Goal: Information Seeking & Learning: Learn about a topic

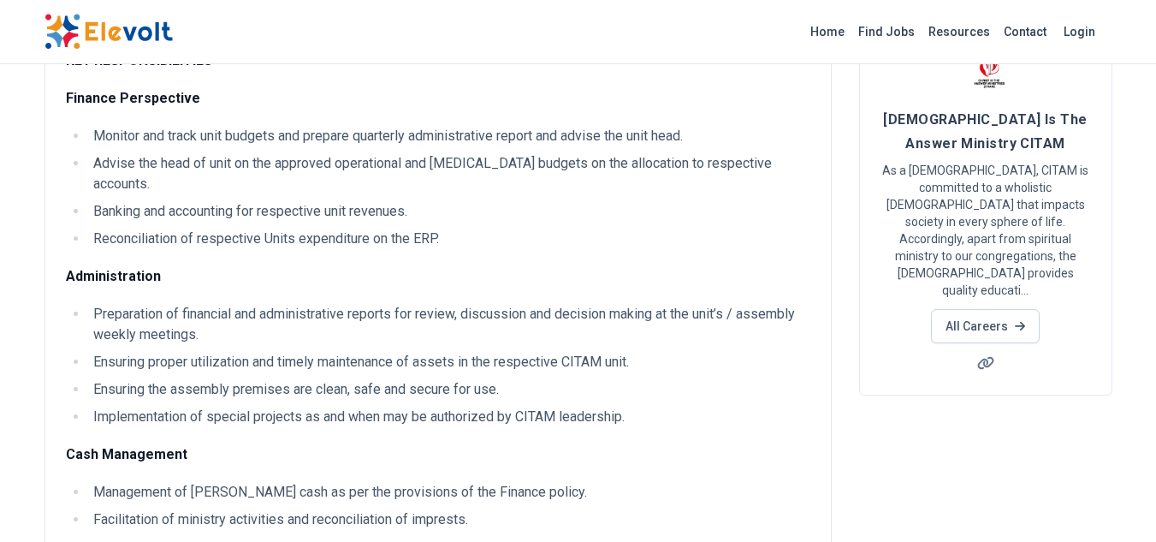
scroll to position [86, 0]
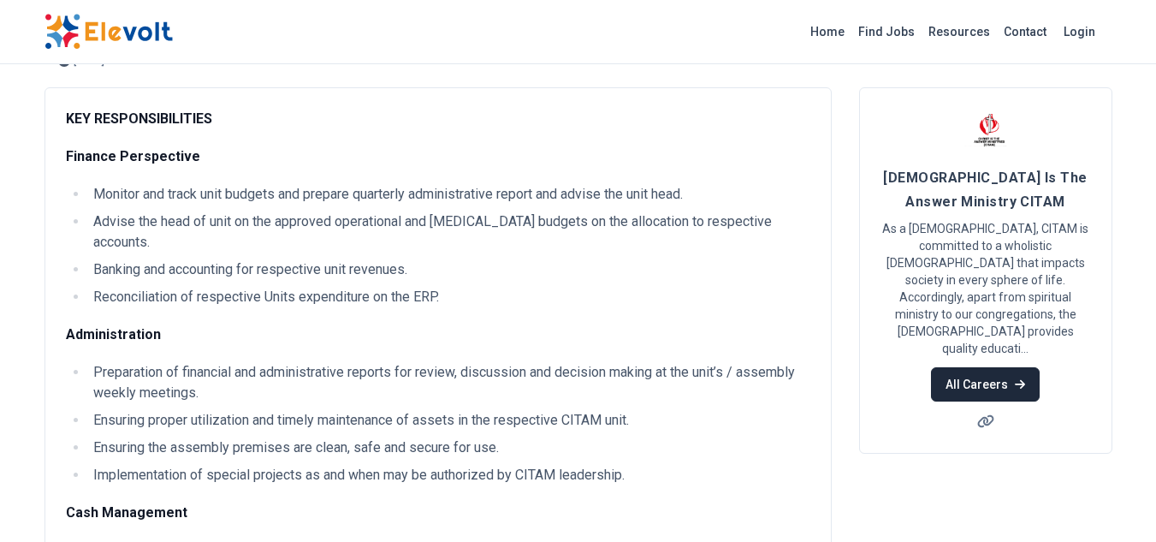
click at [964, 367] on link "All Careers" at bounding box center [985, 384] width 109 height 34
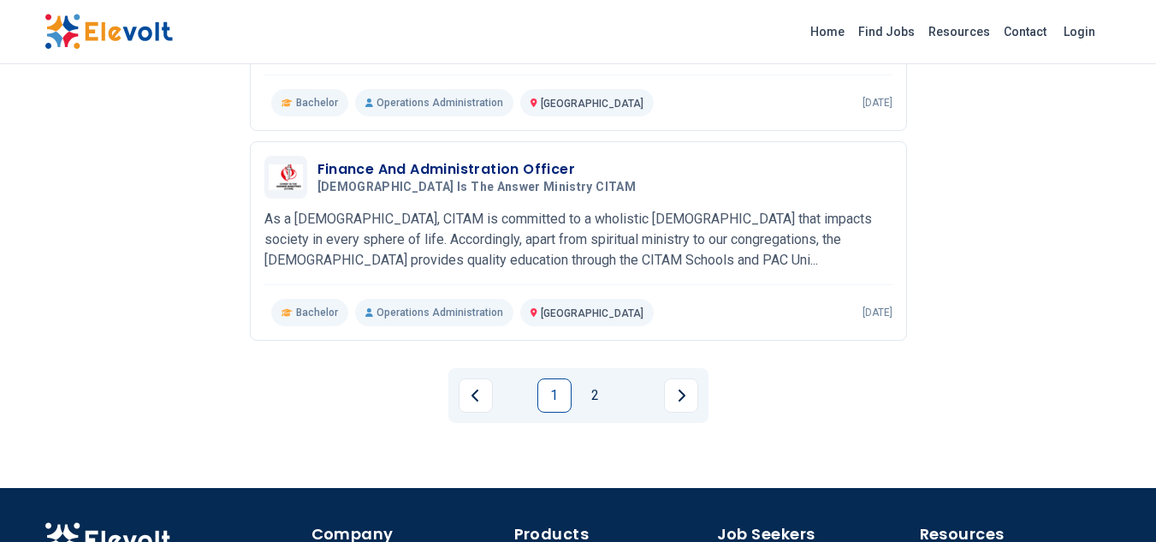
scroll to position [2054, 0]
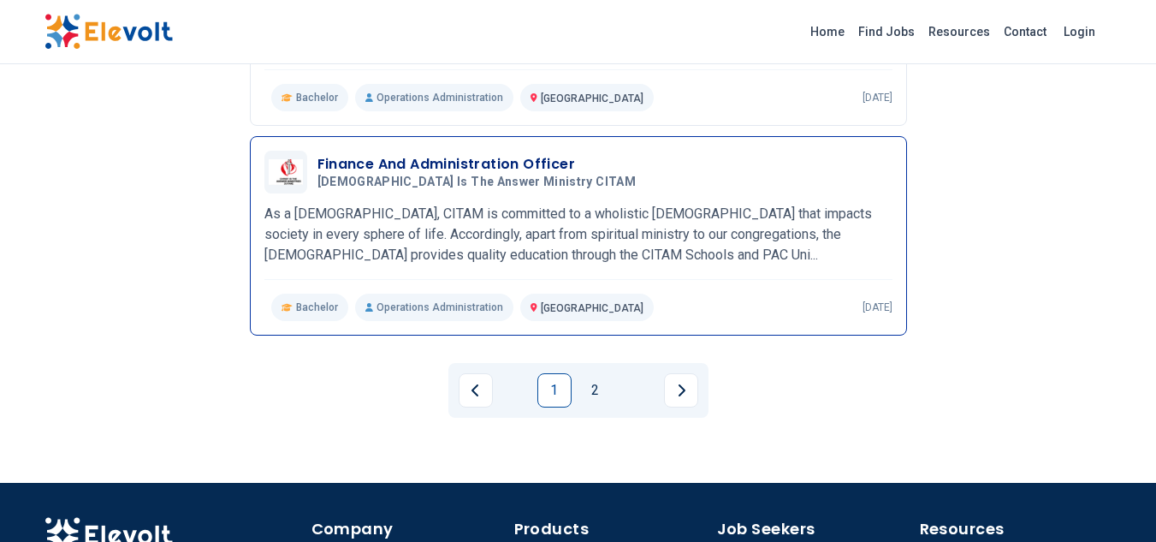
click at [484, 154] on h3 "Finance And Administration Officer" at bounding box center [480, 164] width 325 height 21
click at [376, 154] on h3 "Finance And Administration Officer" at bounding box center [480, 164] width 325 height 21
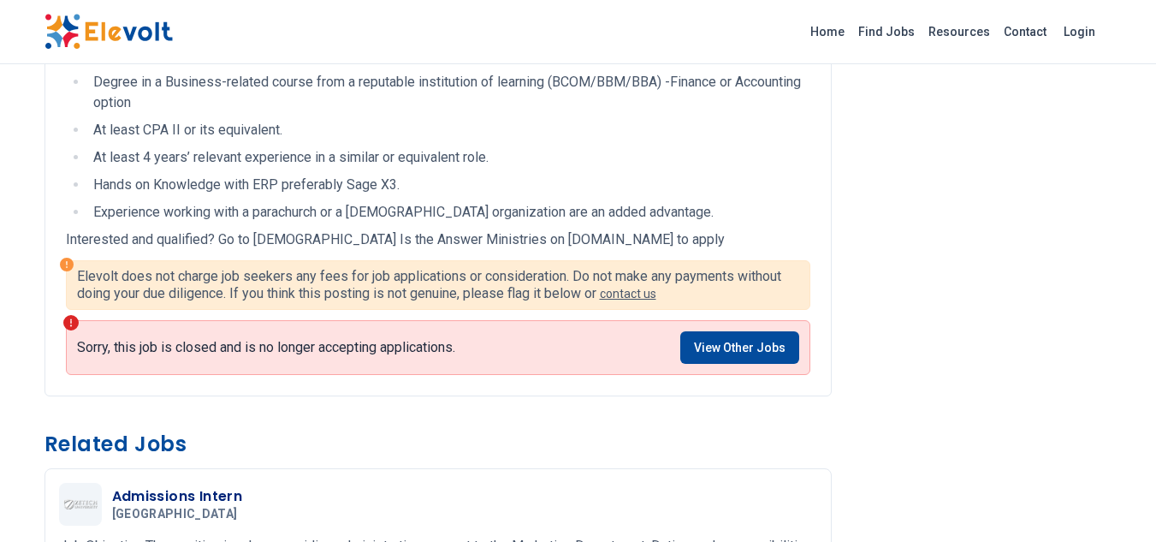
scroll to position [1027, 0]
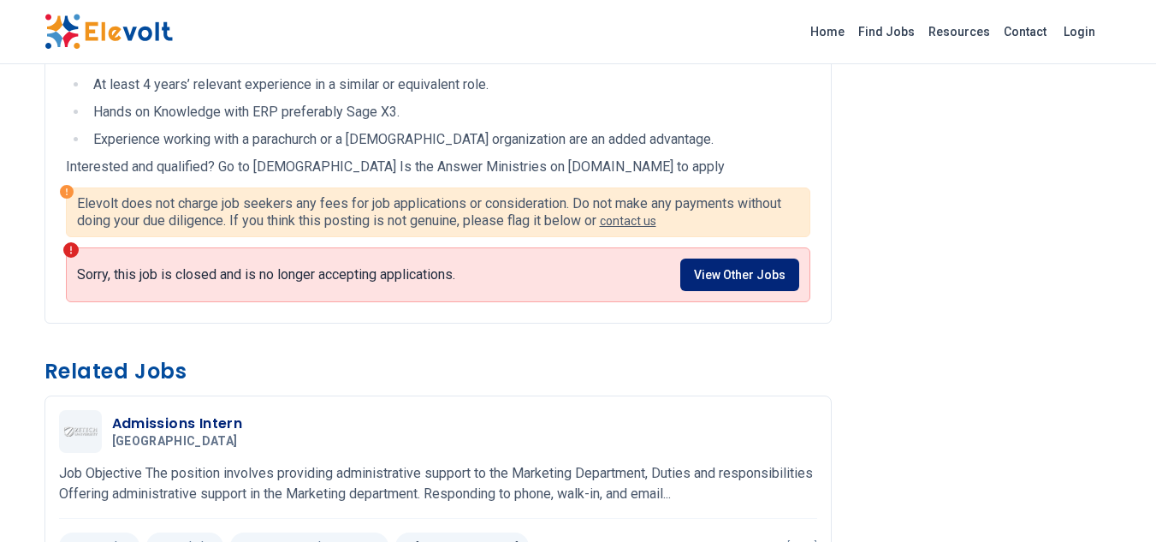
click at [729, 258] on link "View Other Jobs" at bounding box center [739, 274] width 119 height 33
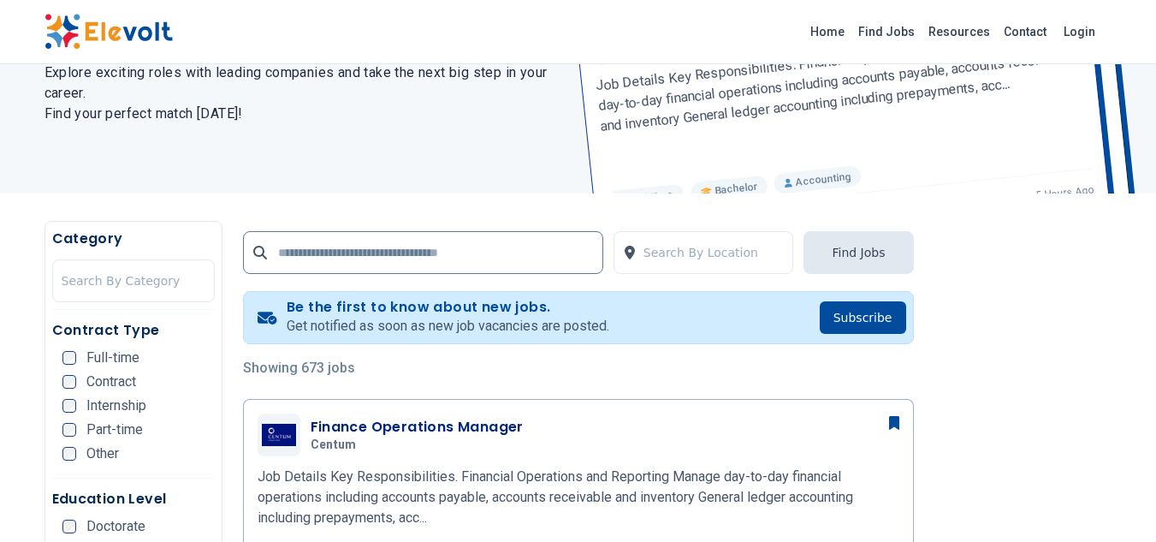
scroll to position [171, 0]
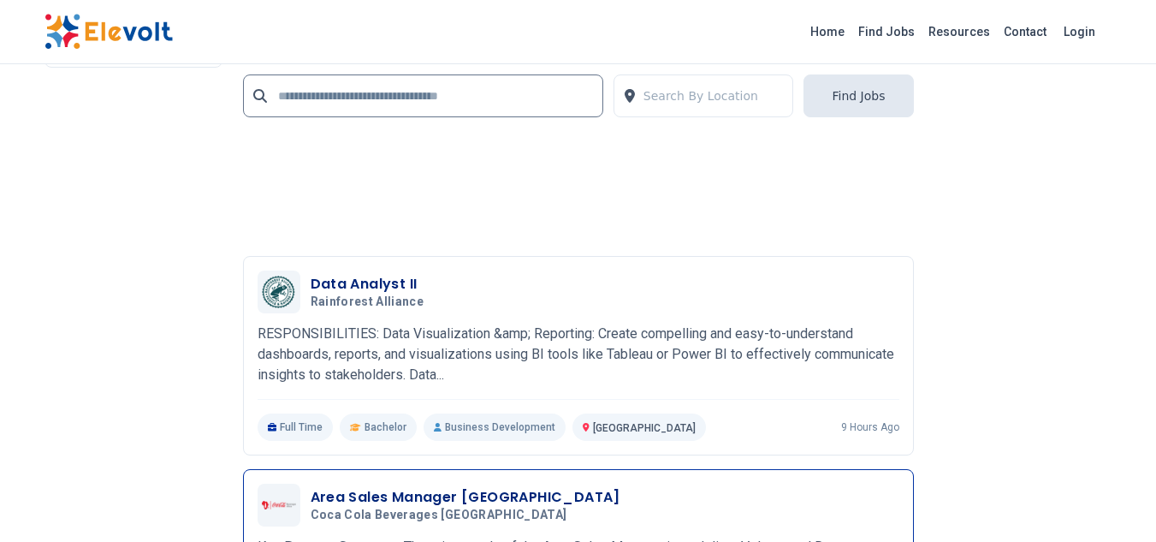
scroll to position [3353, 0]
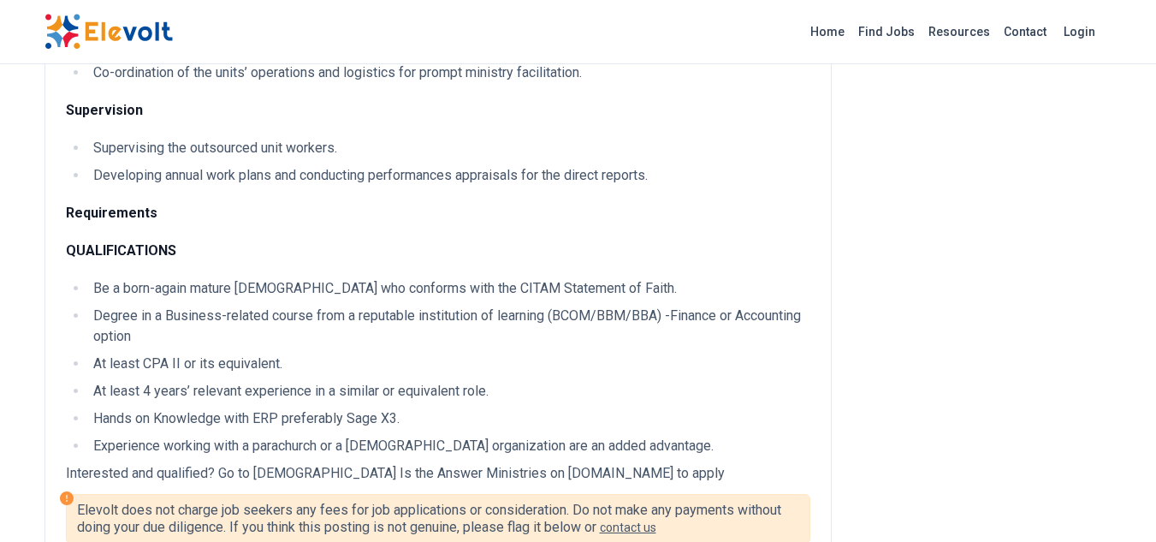
scroll to position [685, 0]
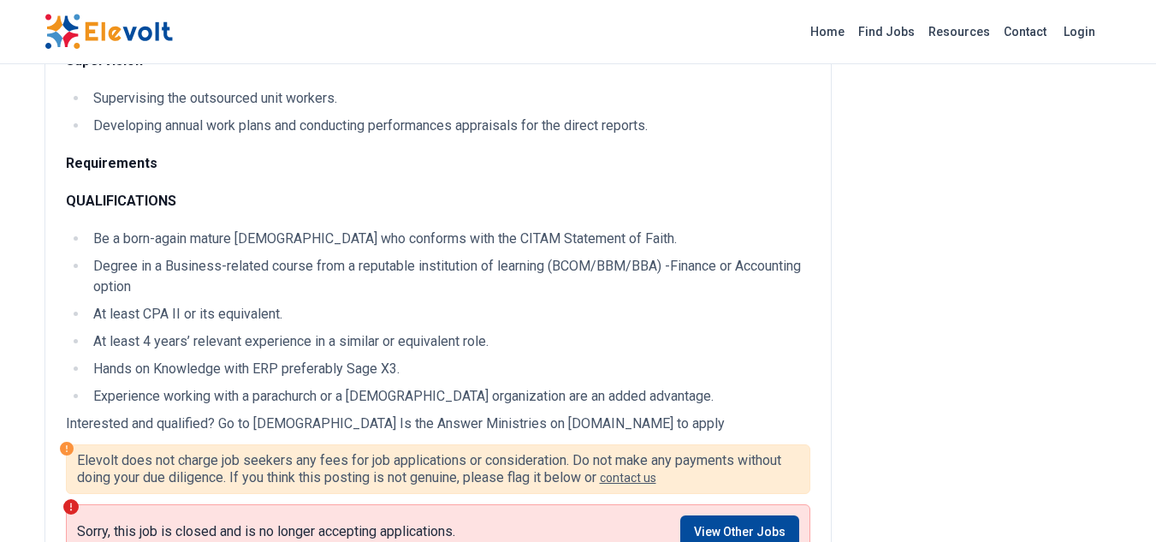
scroll to position [856, 0]
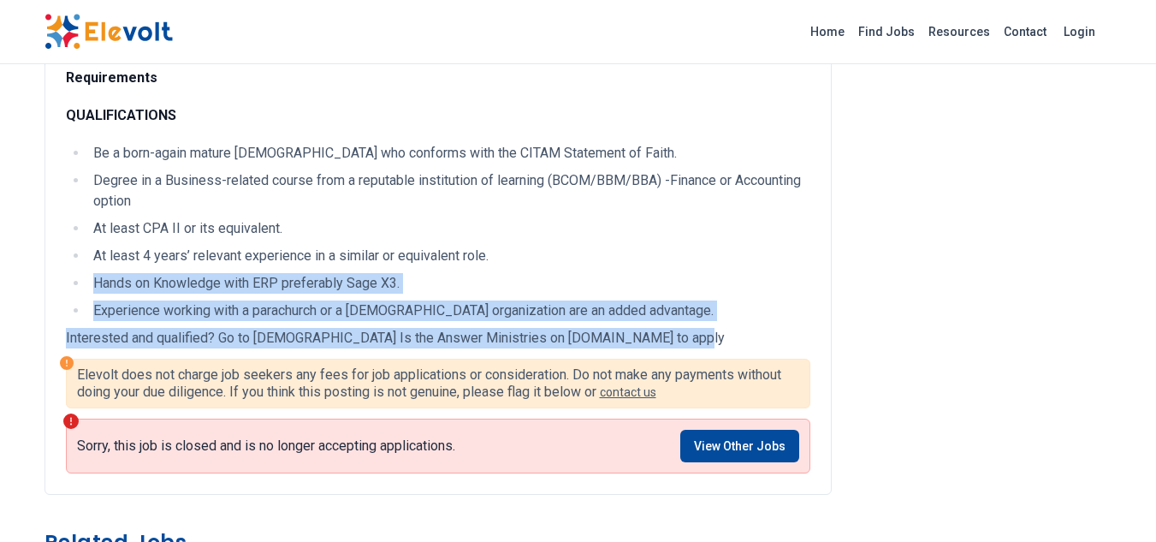
drag, startPoint x: 672, startPoint y: 318, endPoint x: 466, endPoint y: 183, distance: 245.9
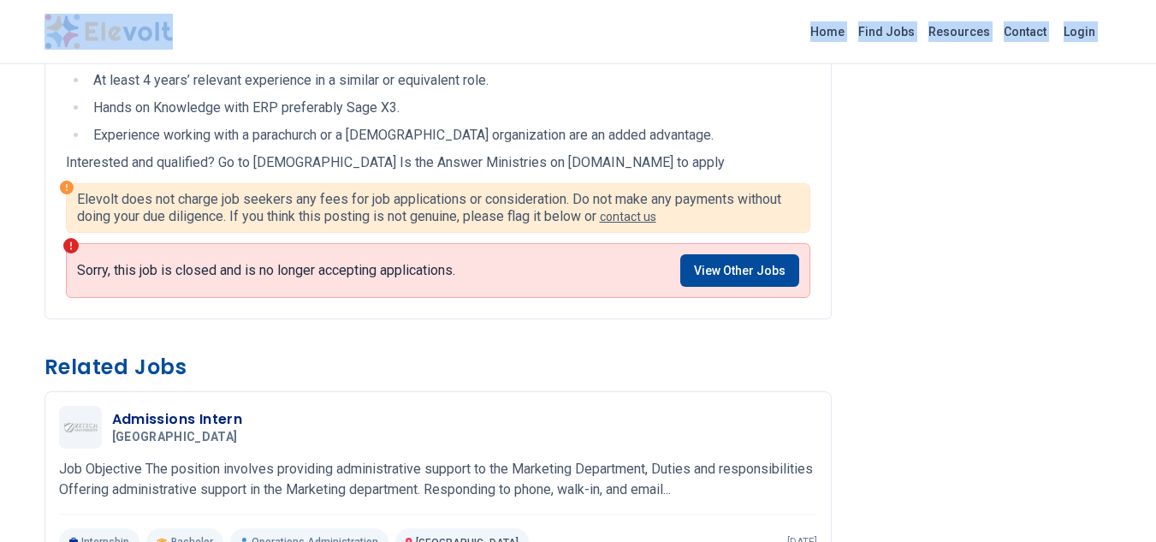
scroll to position [964, 0]
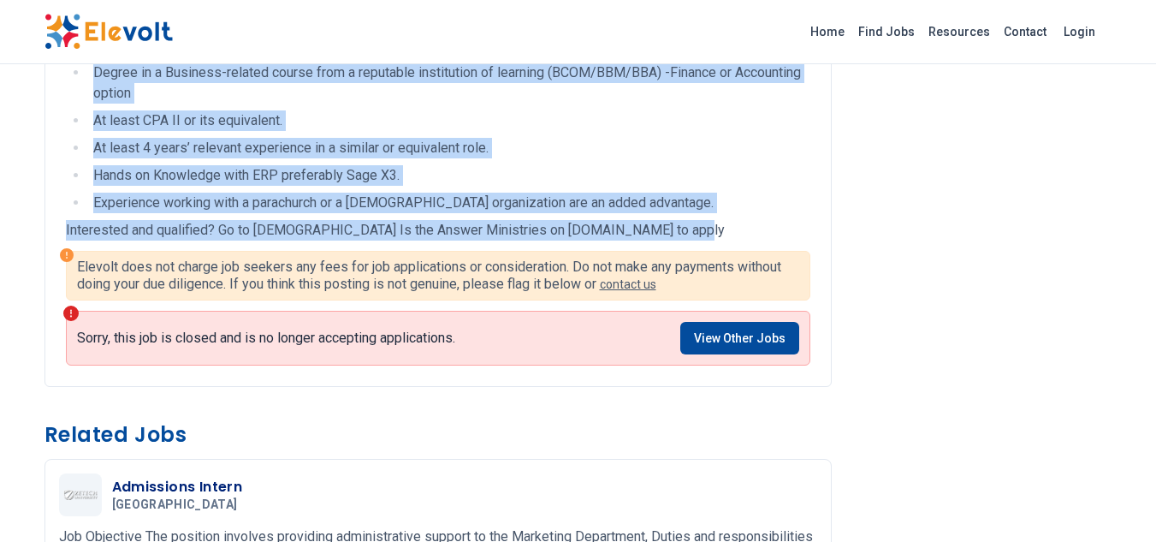
drag, startPoint x: 67, startPoint y: 198, endPoint x: 662, endPoint y: 197, distance: 595.7
copy div "LOR IPSUMDOLORSITAME Consect Adipiscinge Seddoei tem incid utla etdolor mag ali…"
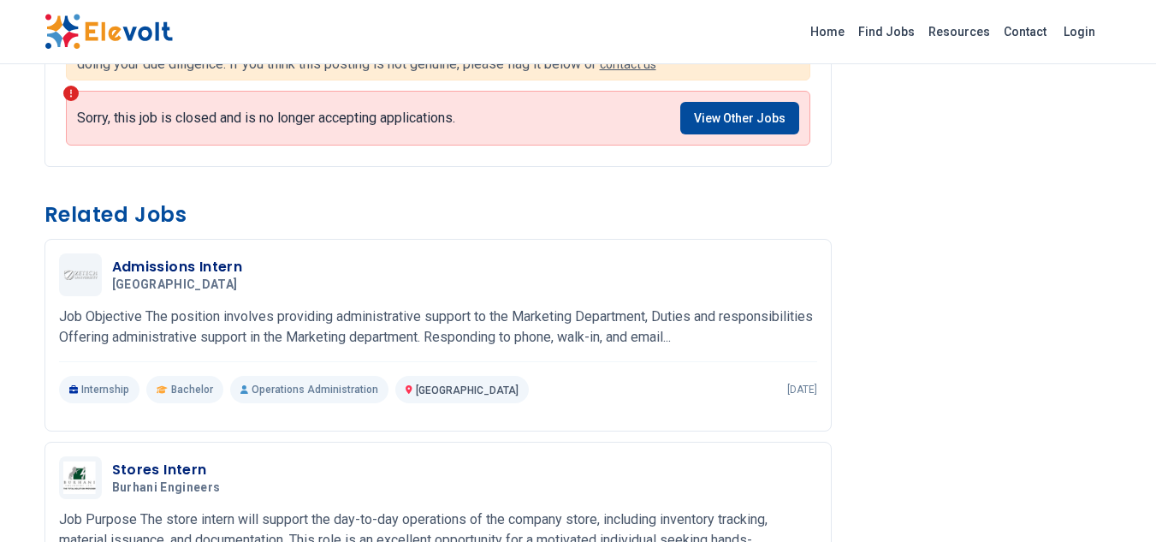
scroll to position [942, 0]
